Goal: Task Accomplishment & Management: Use online tool/utility

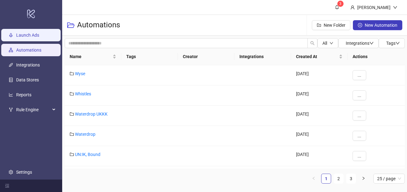
click at [33, 34] on link "Launch Ads" at bounding box center [27, 35] width 23 height 5
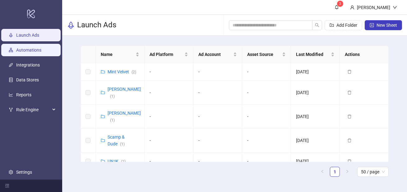
click at [21, 53] on link "Automations" at bounding box center [28, 50] width 25 height 5
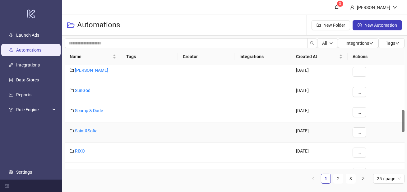
scroll to position [209, 0]
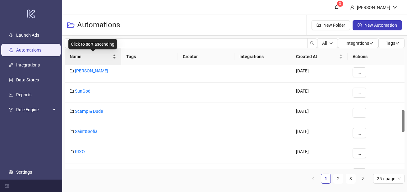
click at [90, 53] on span "Name" at bounding box center [91, 56] width 42 height 7
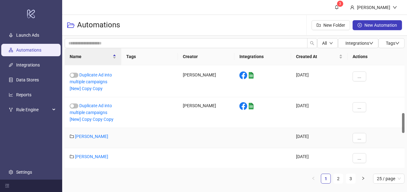
scroll to position [249, 0]
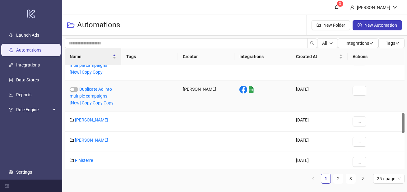
click at [89, 99] on div "Duplicate Ad into multiple campaigns [New] Copy Copy Copy" at bounding box center [93, 96] width 57 height 31
click at [95, 104] on link "Duplicate Ad into multiple campaigns [New] Copy Copy Copy" at bounding box center [92, 96] width 44 height 19
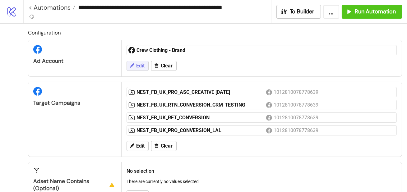
click at [137, 65] on span "Edit" at bounding box center [140, 66] width 8 height 6
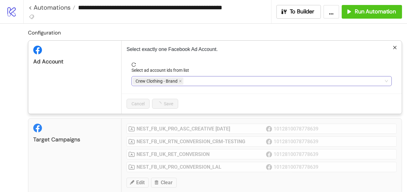
click at [176, 79] on span "Crew Clothing - Brand" at bounding box center [157, 81] width 42 height 7
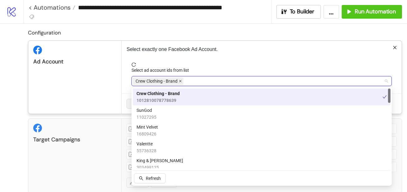
click at [181, 81] on icon "close" at bounding box center [180, 81] width 3 height 3
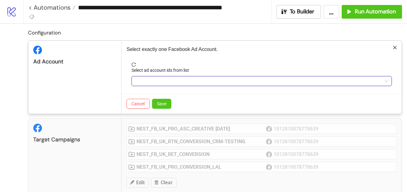
click at [181, 81] on div at bounding box center [258, 81] width 251 height 9
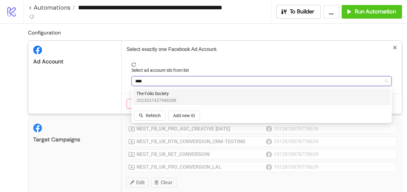
type input "*****"
click at [177, 99] on div "The Folio Society 3523037437988288" at bounding box center [262, 97] width 250 height 14
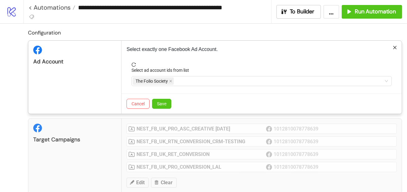
click at [111, 82] on div "Ad Account" at bounding box center [74, 77] width 93 height 73
click at [167, 101] on button "Save" at bounding box center [161, 104] width 19 height 10
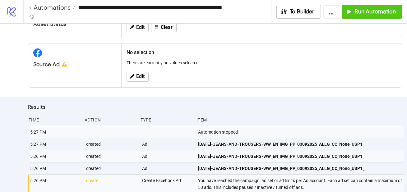
scroll to position [176, 0]
click at [135, 76] on button "Edit" at bounding box center [138, 77] width 22 height 10
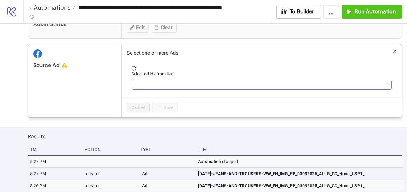
click at [159, 83] on div at bounding box center [258, 85] width 251 height 9
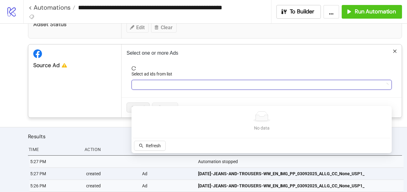
scroll to position [142, 0]
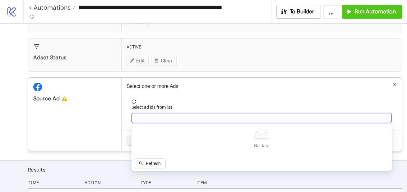
click at [136, 100] on icon "reload" at bounding box center [134, 102] width 4 height 4
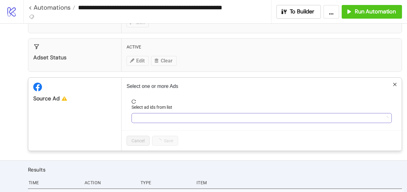
click at [180, 119] on div at bounding box center [258, 118] width 251 height 9
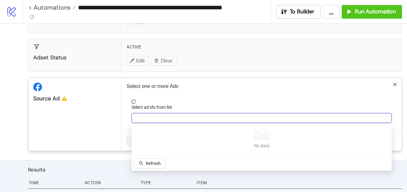
click at [179, 107] on div "Select ad ids from list" at bounding box center [262, 108] width 260 height 9
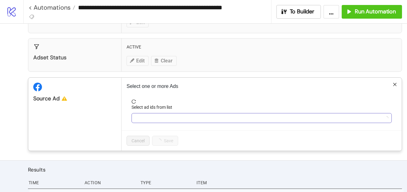
click at [175, 119] on div at bounding box center [258, 118] width 251 height 9
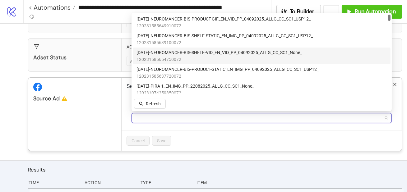
scroll to position [17, 0]
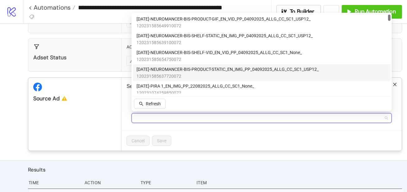
click at [192, 71] on span "[DATE]-NEUROMANCER-BIS-PRODUCT-STATIC_EN_IMG_PP_04092025_ALLG_CC_SC1_USP12_" at bounding box center [228, 69] width 182 height 7
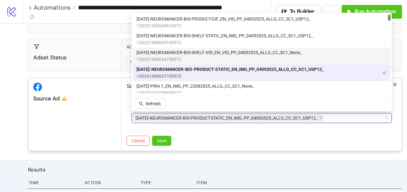
click at [180, 58] on span "120231585654750072" at bounding box center [219, 59] width 165 height 7
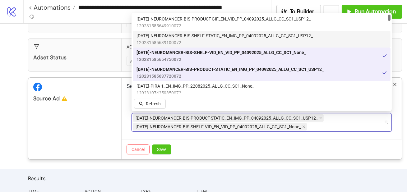
click at [173, 41] on span "120231585639100072" at bounding box center [225, 42] width 176 height 7
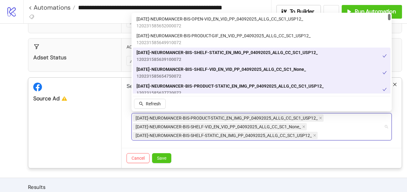
scroll to position [0, 0]
click at [173, 41] on span "120231585649910072" at bounding box center [224, 42] width 174 height 7
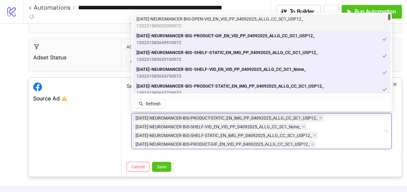
click at [164, 28] on span "120231585652000072" at bounding box center [220, 25] width 167 height 7
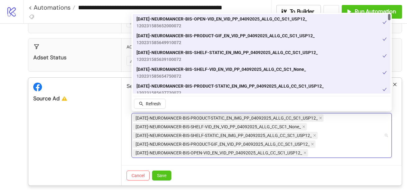
scroll to position [37, 0]
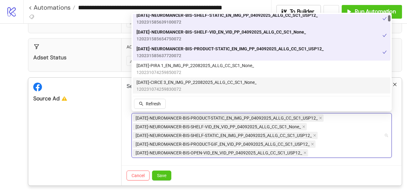
click at [337, 161] on form "Select ad ids from list [DATE]-NEUROMANCER-BIS-PRODUCT-STATIC_EN_IMG_PP_0409202…" at bounding box center [262, 133] width 270 height 66
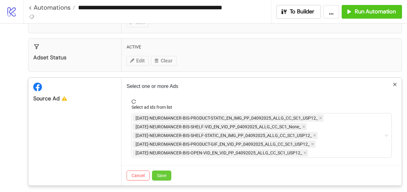
click at [165, 172] on button "Save" at bounding box center [161, 176] width 19 height 10
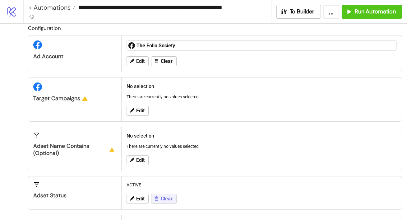
scroll to position [5, 0]
click at [135, 109] on button "Edit" at bounding box center [138, 111] width 22 height 10
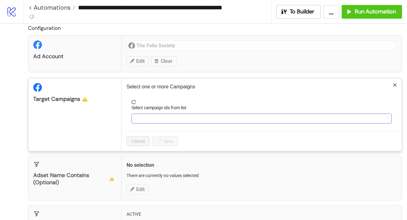
click at [166, 116] on div at bounding box center [258, 118] width 251 height 9
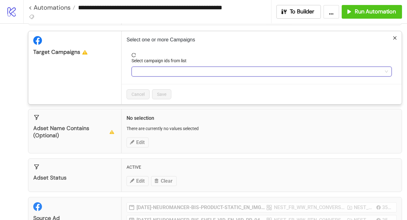
scroll to position [0, 0]
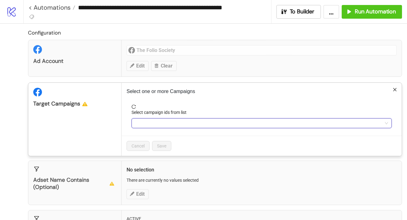
click at [254, 102] on div "Select one or more Campaigns Select campaign ids from list Cancel Save" at bounding box center [262, 119] width 280 height 73
